Goal: Find specific page/section: Find specific page/section

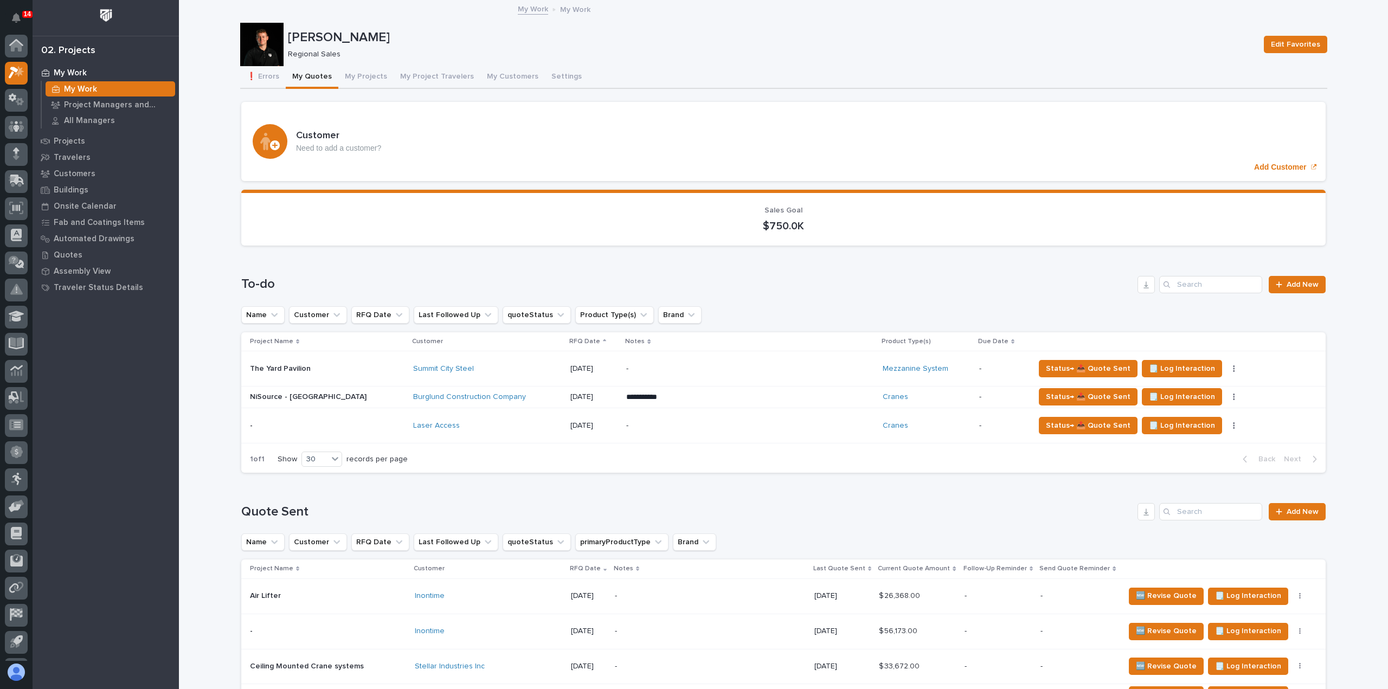
click at [83, 72] on p "My Work" at bounding box center [70, 73] width 33 height 10
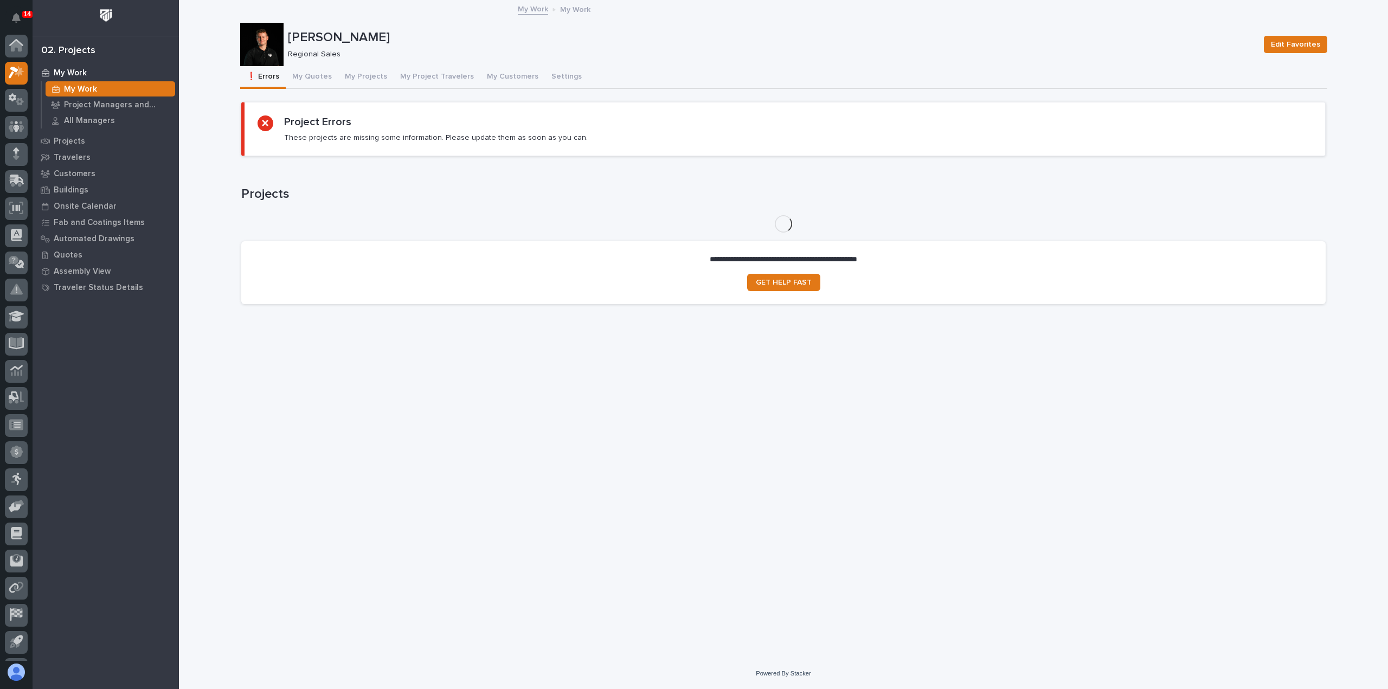
scroll to position [24, 0]
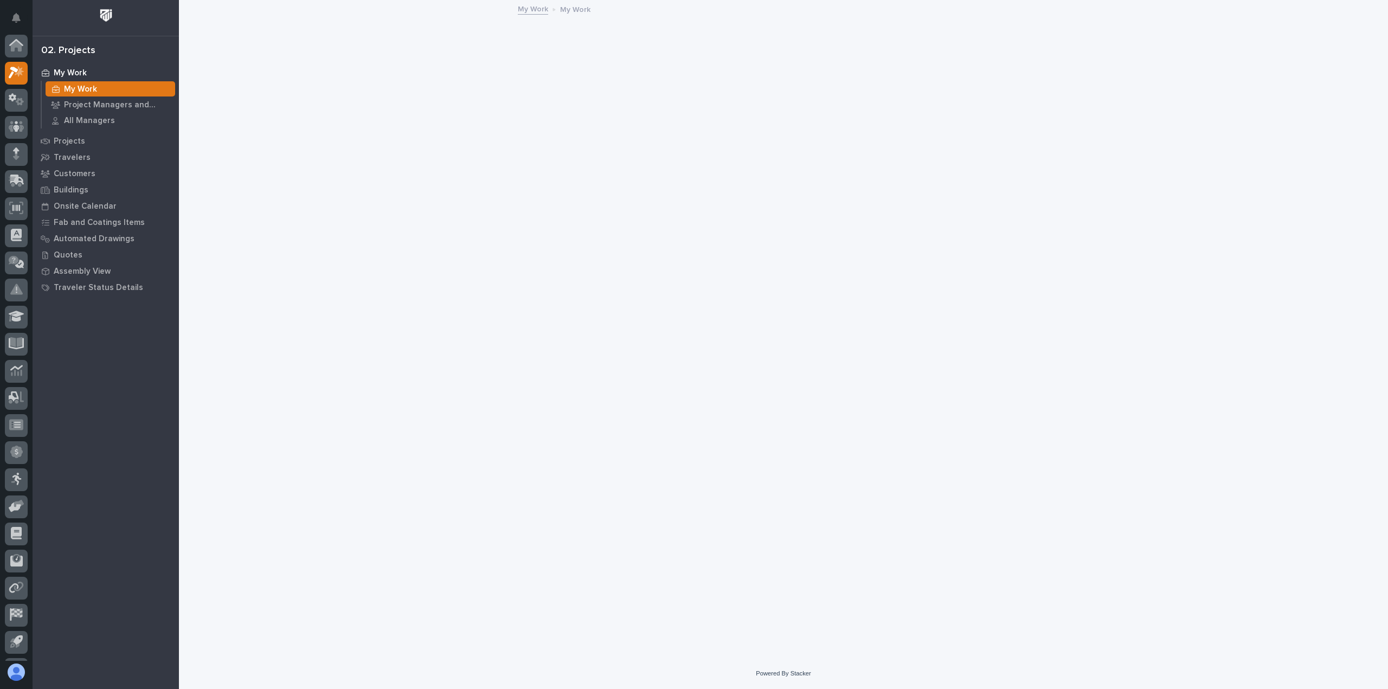
scroll to position [24, 0]
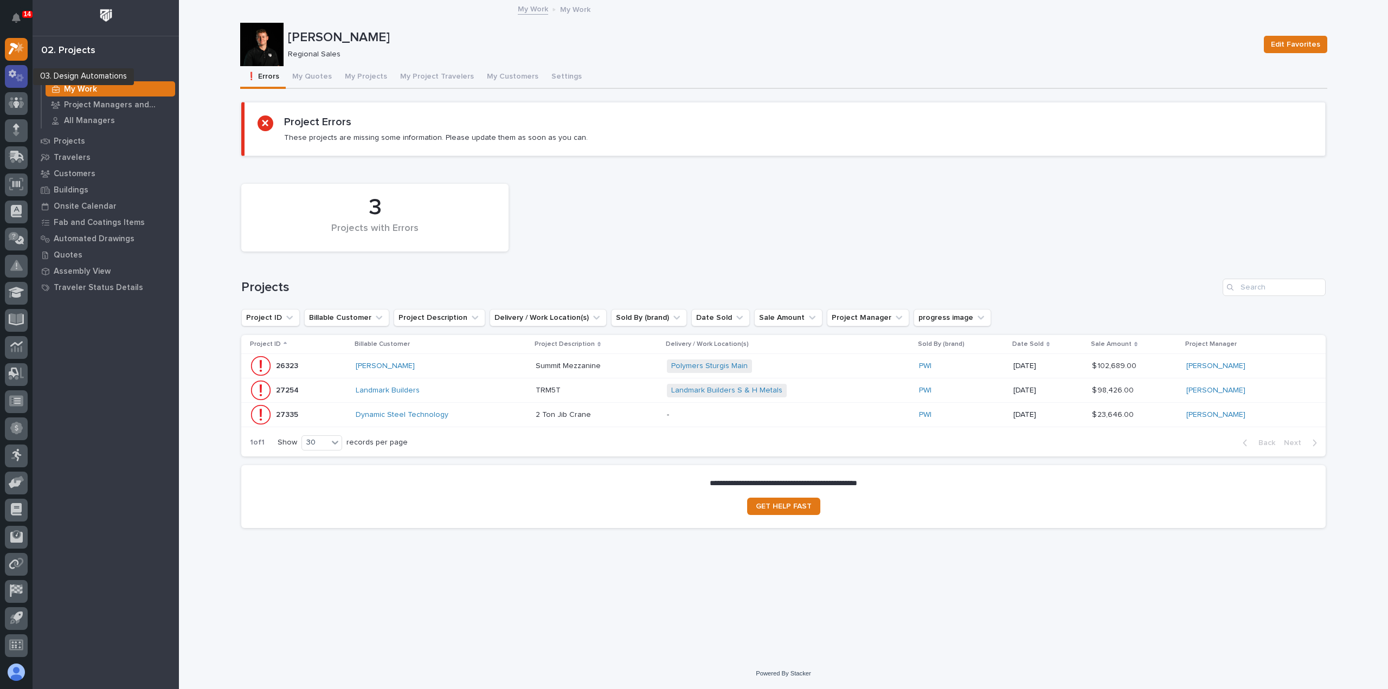
click at [21, 80] on icon at bounding box center [20, 78] width 8 height 8
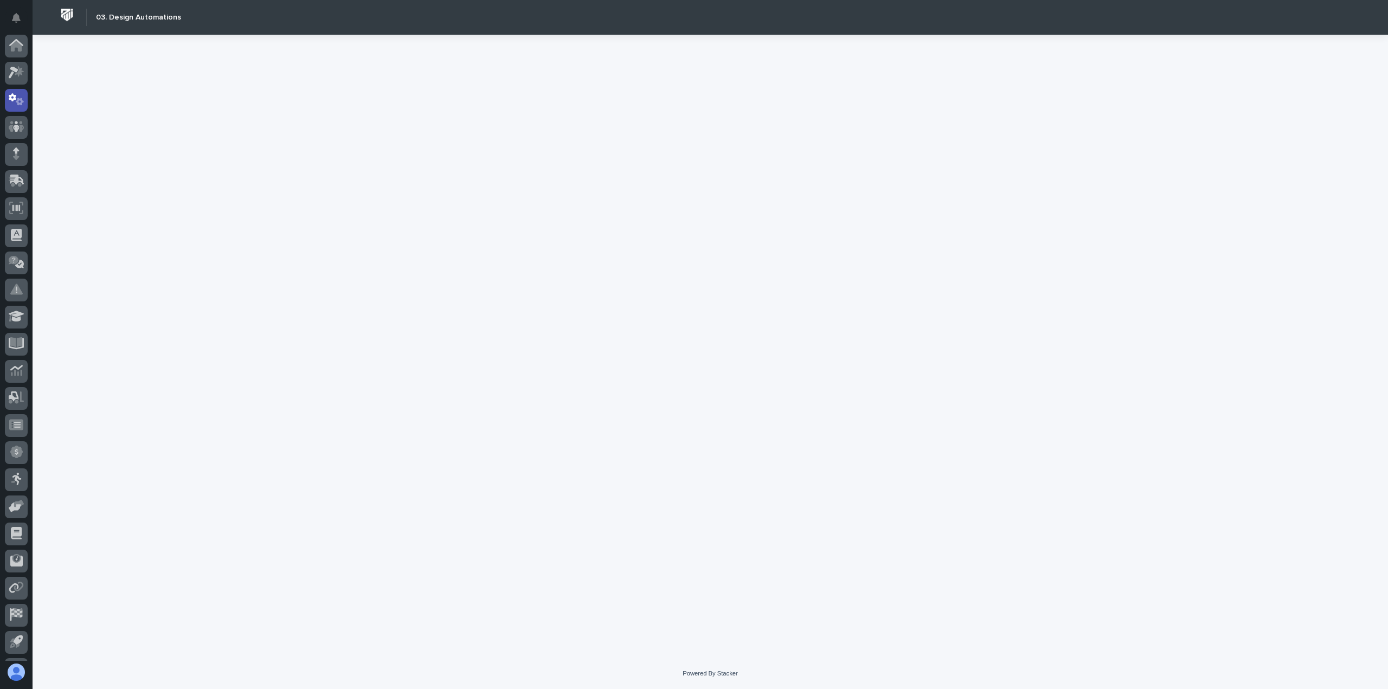
scroll to position [24, 0]
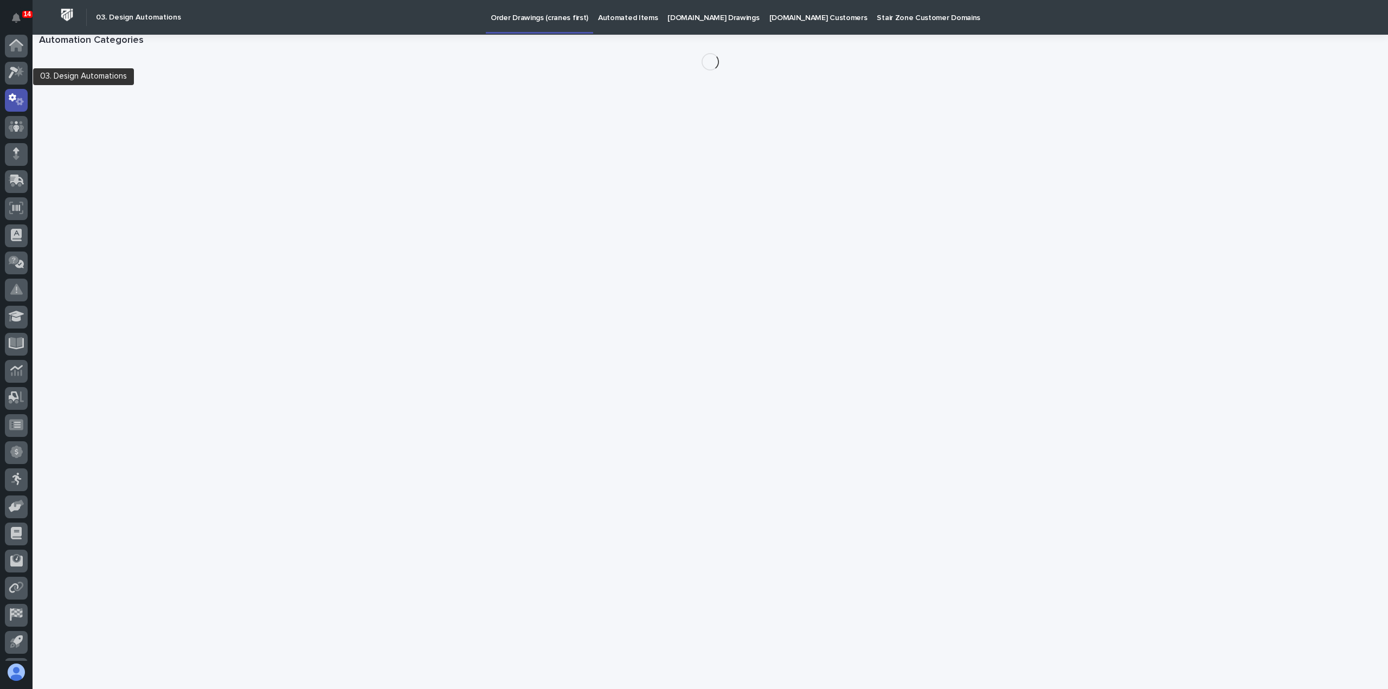
scroll to position [24, 0]
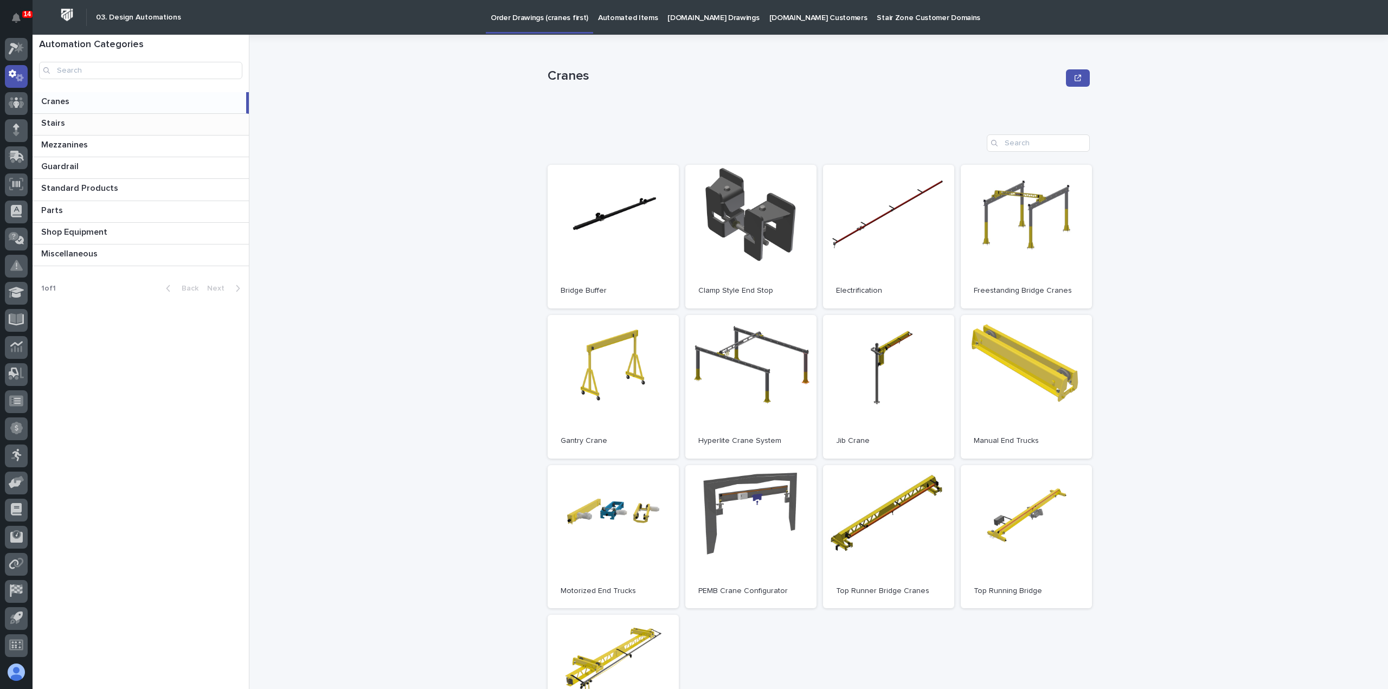
click at [41, 121] on p "Stairs" at bounding box center [54, 122] width 26 height 12
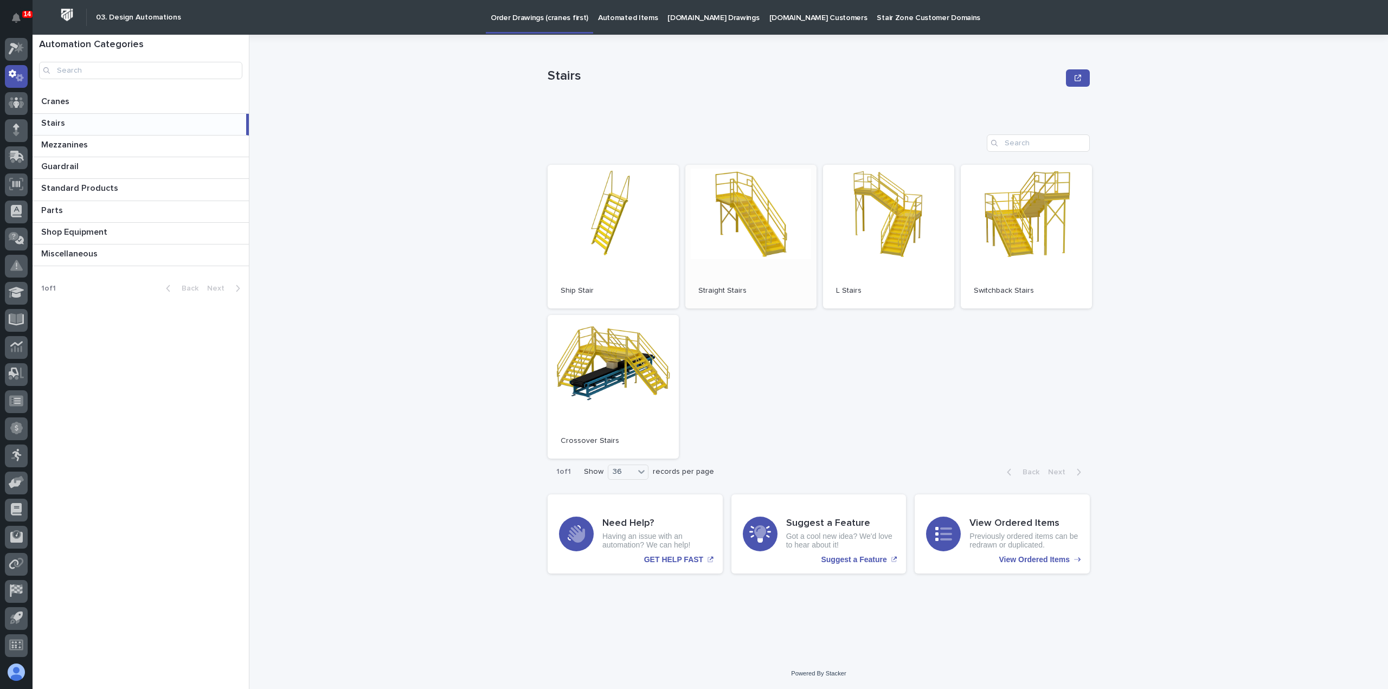
click at [736, 255] on link "Open" at bounding box center [750, 237] width 131 height 144
